Goal: Transaction & Acquisition: Purchase product/service

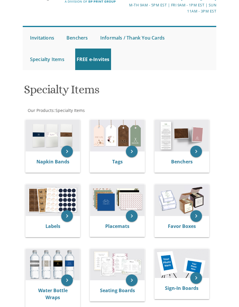
scroll to position [67, 0]
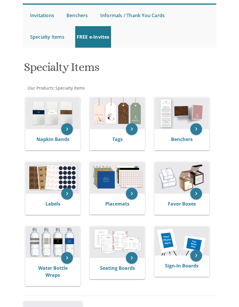
click at [61, 178] on img at bounding box center [53, 178] width 54 height 32
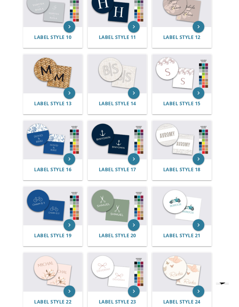
scroll to position [334, 0]
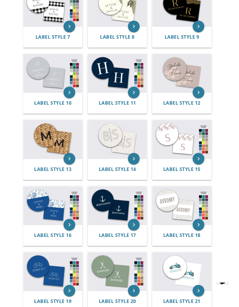
click at [53, 205] on img at bounding box center [52, 206] width 59 height 38
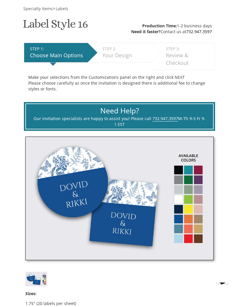
click at [191, 177] on img at bounding box center [119, 199] width 188 height 124
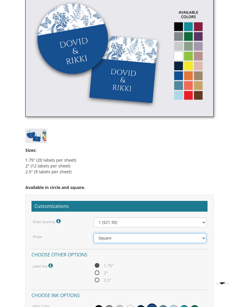
click at [144, 238] on select "Square Circle" at bounding box center [149, 239] width 113 height 10
select select "url("/store/pc/invitations/parts/circle.jpg")"
click at [147, 224] on select "1 ($21.50) 2 ($25.00) 3 ($28.50) 4 ($32.00) 5 ($35.50) 6 ($39.00) 7 ($42.50) 8 …" at bounding box center [149, 223] width 113 height 10
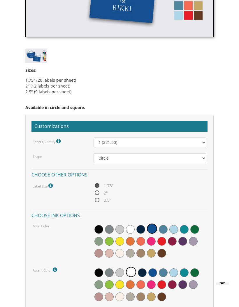
click at [99, 193] on span "2"" at bounding box center [100, 193] width 14 height 7
click at [97, 193] on input "2"" at bounding box center [95, 194] width 4 height 4
radio input "true"
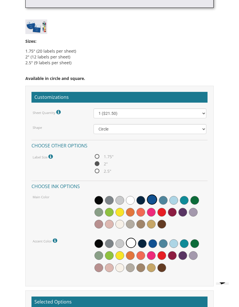
scroll to position [371, 0]
click at [194, 198] on span at bounding box center [194, 200] width 9 height 9
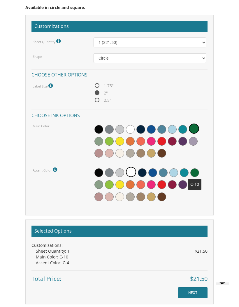
scroll to position [324, 0]
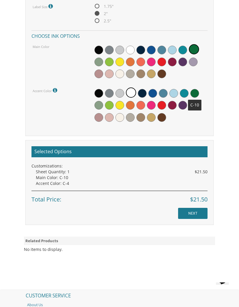
click at [201, 210] on input "NEXT" at bounding box center [192, 213] width 29 height 11
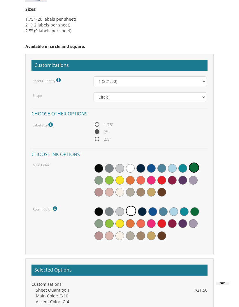
click at [56, 207] on icon at bounding box center [56, 209] width 6 height 5
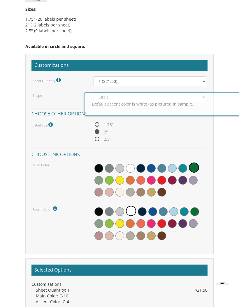
click at [54, 206] on icon at bounding box center [56, 208] width 6 height 5
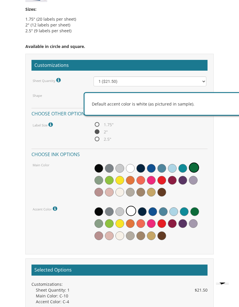
click at [53, 206] on icon at bounding box center [56, 208] width 6 height 5
click at [220, 125] on div "Specialty Items > Labels Label Style 16 SKU: l6016b Production Time: 1-2 busine…" at bounding box center [119, 65] width 203 height 688
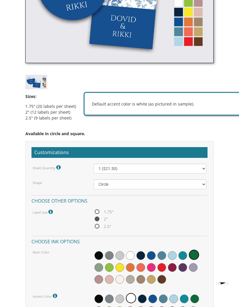
scroll to position [365, 0]
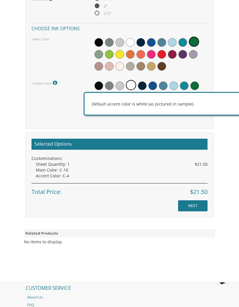
click at [197, 206] on input "NEXT" at bounding box center [192, 206] width 29 height 11
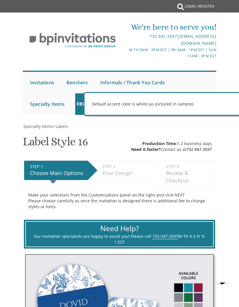
scroll to position [552, 0]
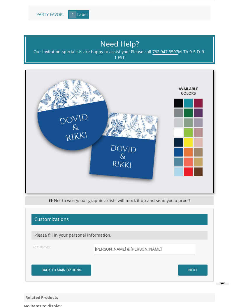
scroll to position [186, 0]
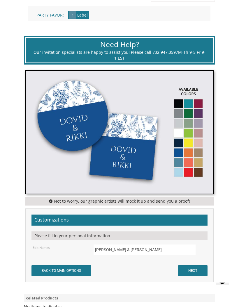
click at [126, 249] on input "Dovid & Rikki" at bounding box center [144, 250] width 102 height 10
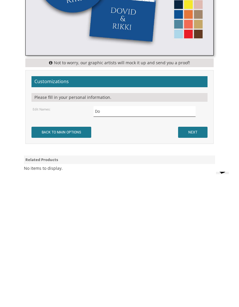
type input "D"
type input "[PERSON_NAME] & Layla"
click at [197, 238] on input "NEXT" at bounding box center [192, 243] width 29 height 11
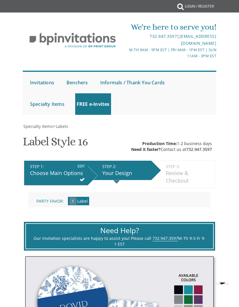
scroll to position [37, 0]
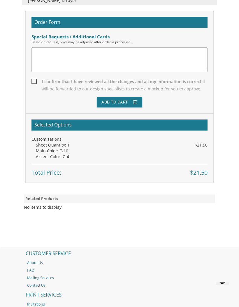
scroll to position [259, 0]
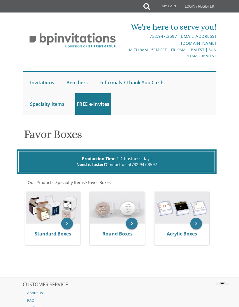
click at [126, 210] on img at bounding box center [117, 208] width 54 height 32
click at [132, 224] on icon "keyboard_arrow_right" at bounding box center [132, 224] width 12 height 12
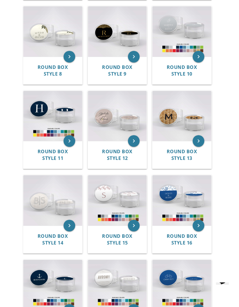
scroll to position [353, 0]
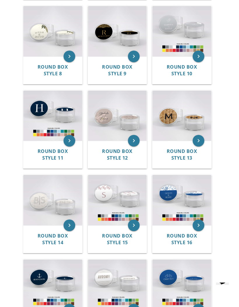
click at [185, 196] on img at bounding box center [181, 200] width 59 height 50
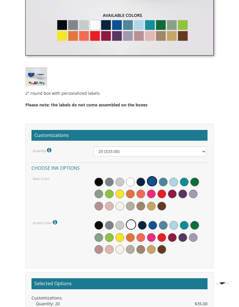
scroll to position [358, 0]
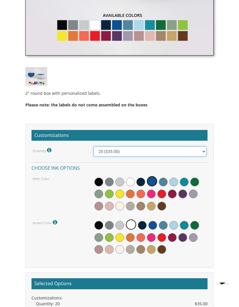
click at [181, 155] on select "20 ($35.00) 40 ($53.00) 60 ($65.00) 80 ($75.00) 100 ($85.00)" at bounding box center [149, 152] width 113 height 10
select select "40"
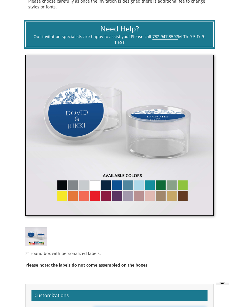
scroll to position [277, 0]
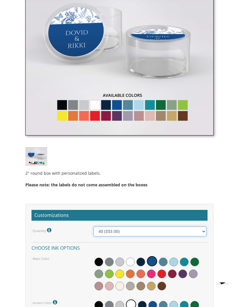
click at [159, 234] on select "20 ($35.00) 40 ($53.00) 60 ($65.00) 80 ($75.00) 100 ($85.00)" at bounding box center [149, 232] width 113 height 10
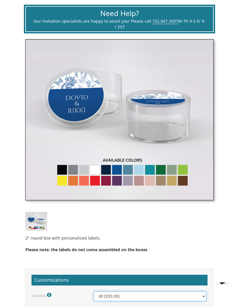
scroll to position [213, 0]
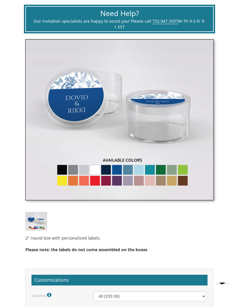
click at [162, 173] on img at bounding box center [119, 119] width 188 height 161
click at [162, 169] on img at bounding box center [119, 119] width 188 height 161
click at [95, 172] on img at bounding box center [119, 119] width 188 height 161
click at [142, 159] on img at bounding box center [119, 119] width 188 height 161
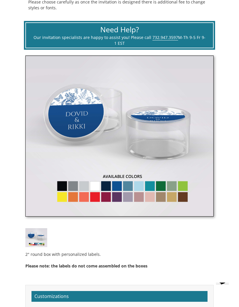
scroll to position [194, 0]
